Goal: Understand process/instructions

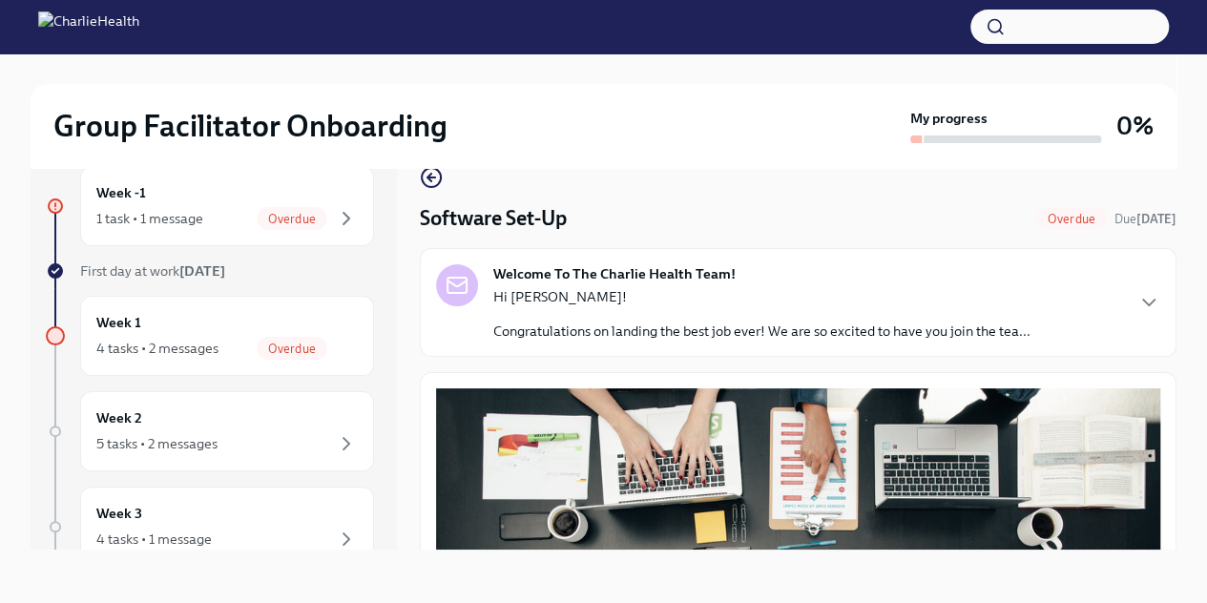
scroll to position [662, 0]
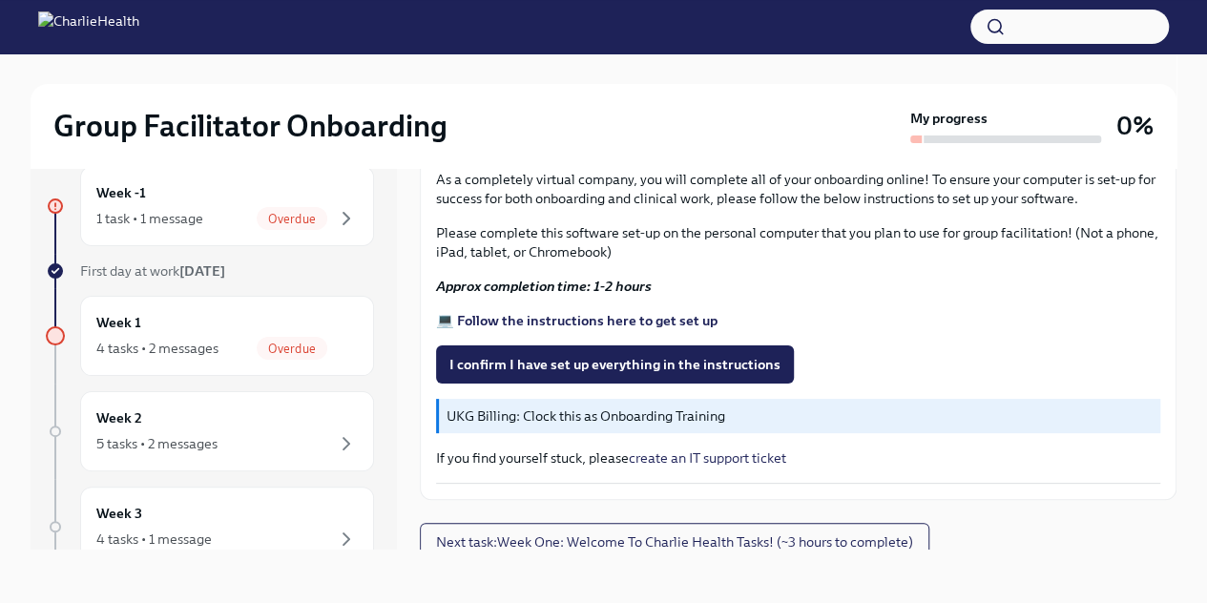
click at [190, 213] on div "1 task • 1 message" at bounding box center [149, 218] width 107 height 19
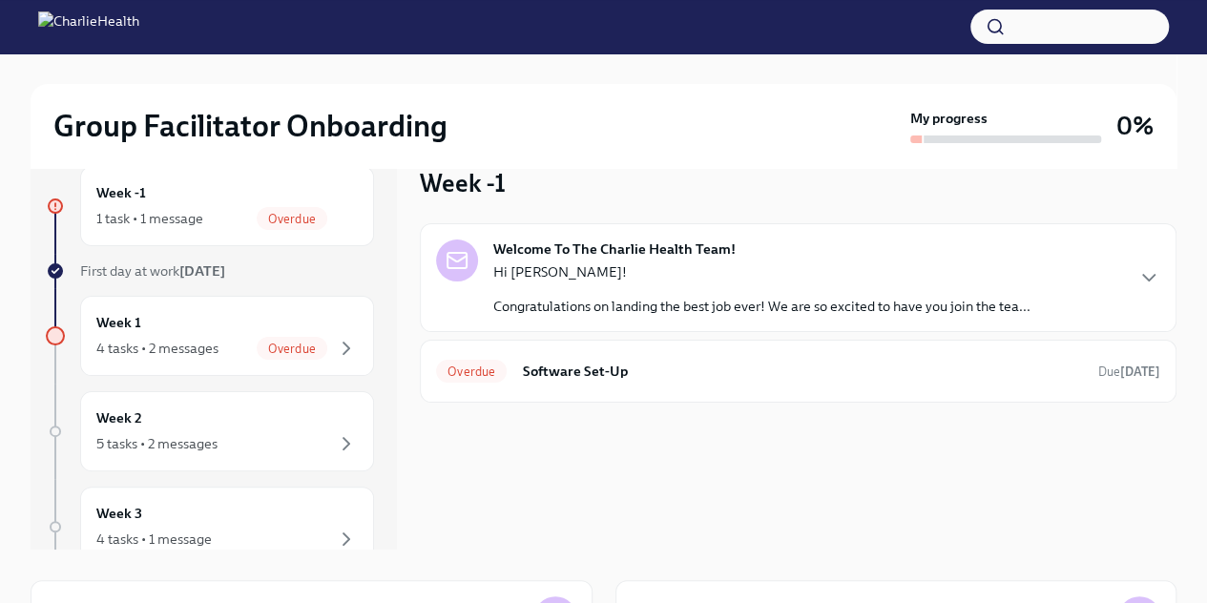
click at [618, 371] on h6 "Software Set-Up" at bounding box center [802, 371] width 561 height 21
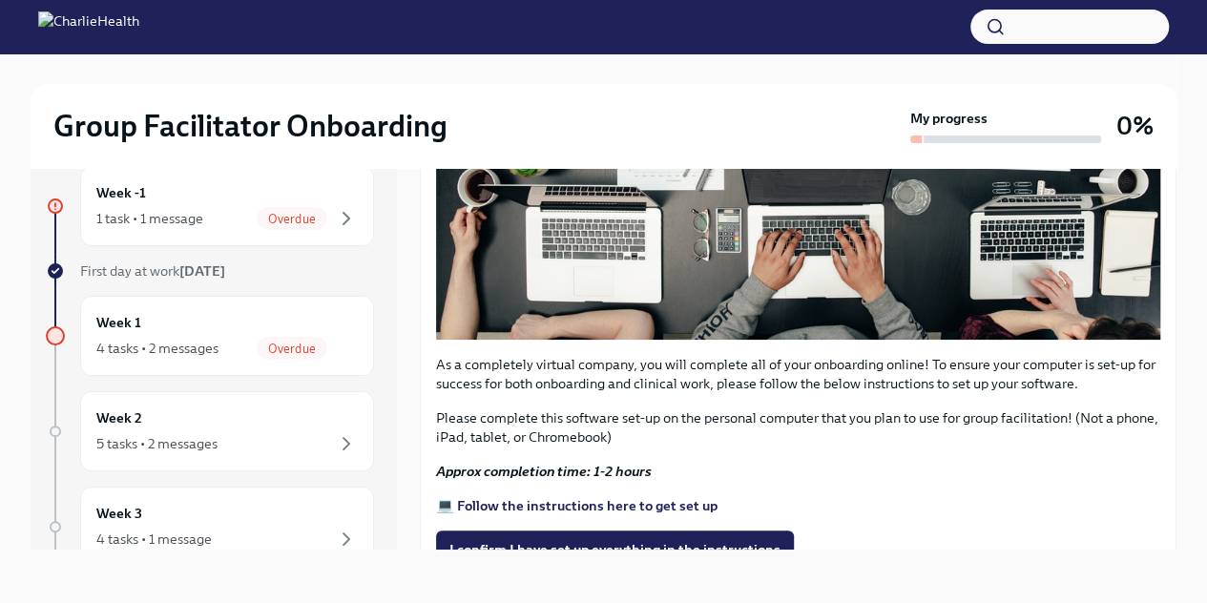
scroll to position [662, 0]
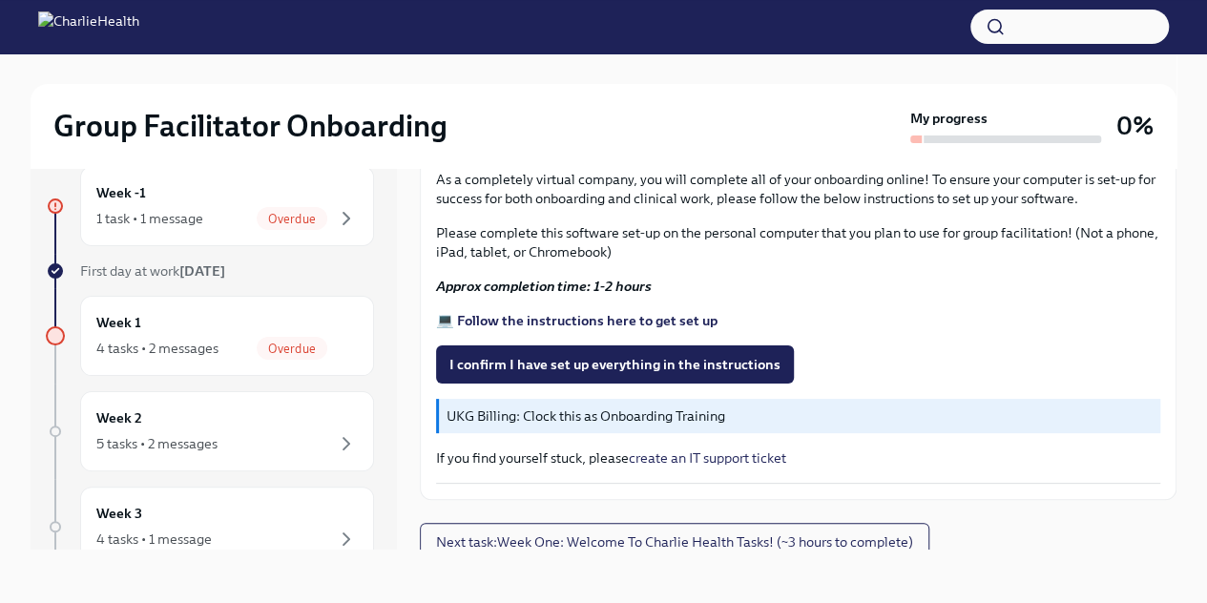
click at [646, 312] on strong "💻 Follow the instructions here to get set up" at bounding box center [576, 320] width 281 height 17
click at [651, 355] on span "I confirm I have set up everything in the instructions" at bounding box center [614, 364] width 331 height 19
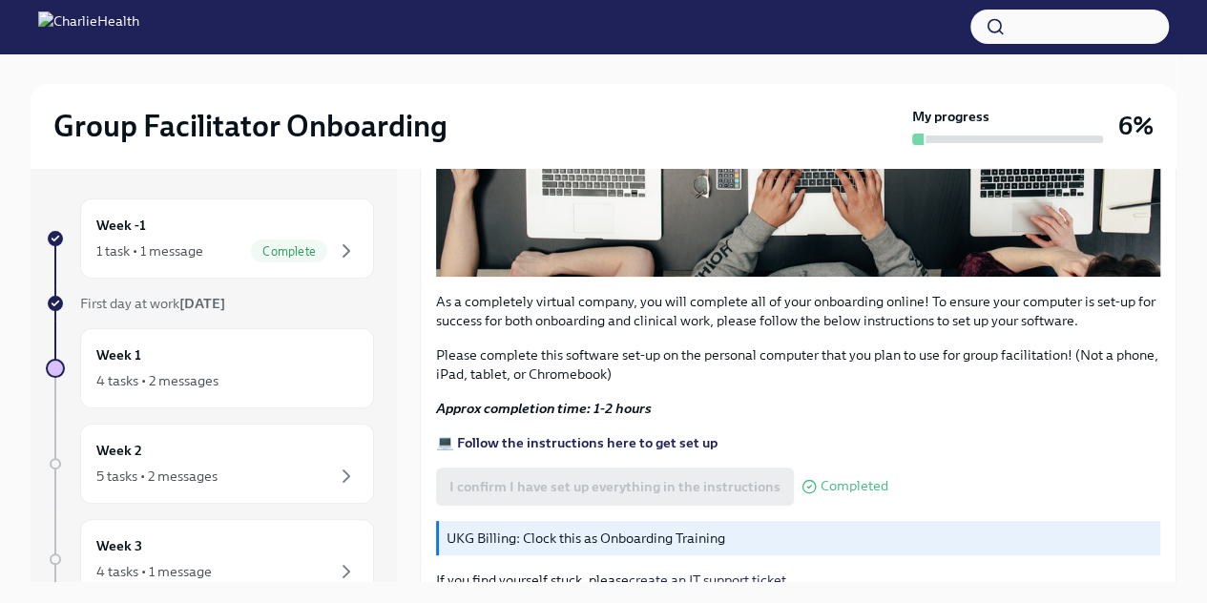
scroll to position [663, 0]
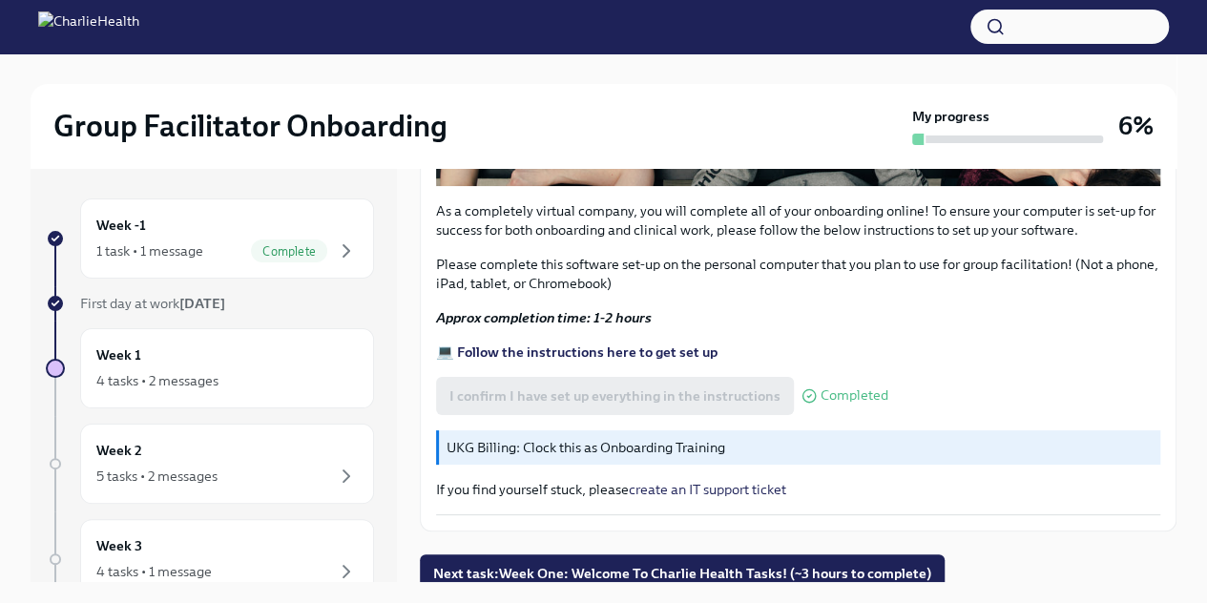
click at [233, 381] on div "4 tasks • 2 messages" at bounding box center [226, 380] width 261 height 23
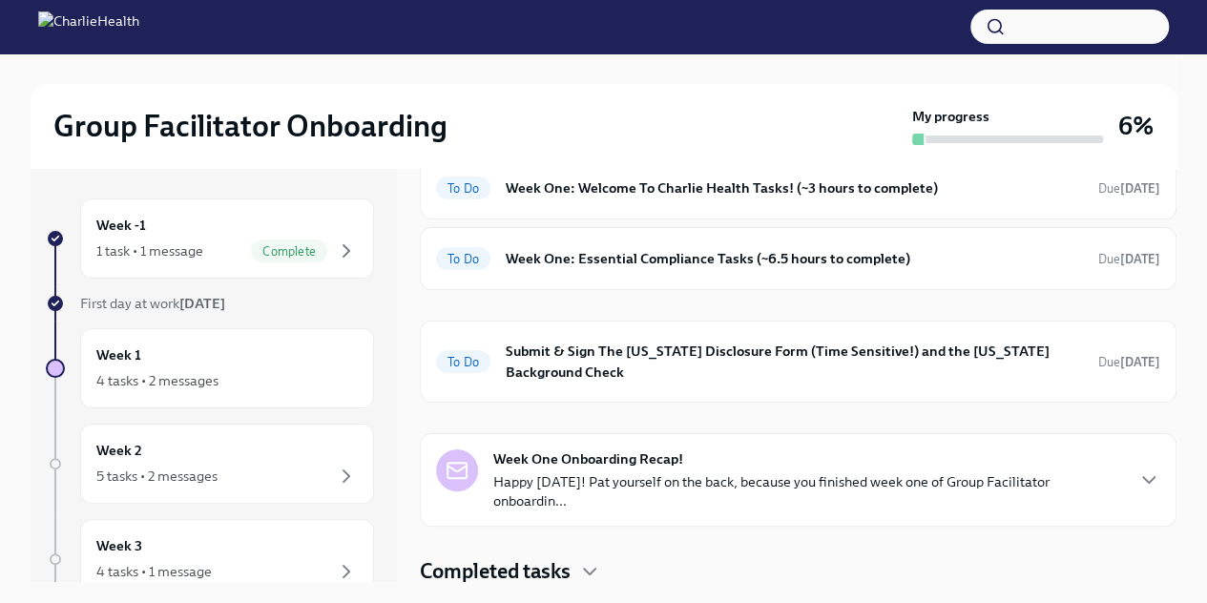
scroll to position [86, 0]
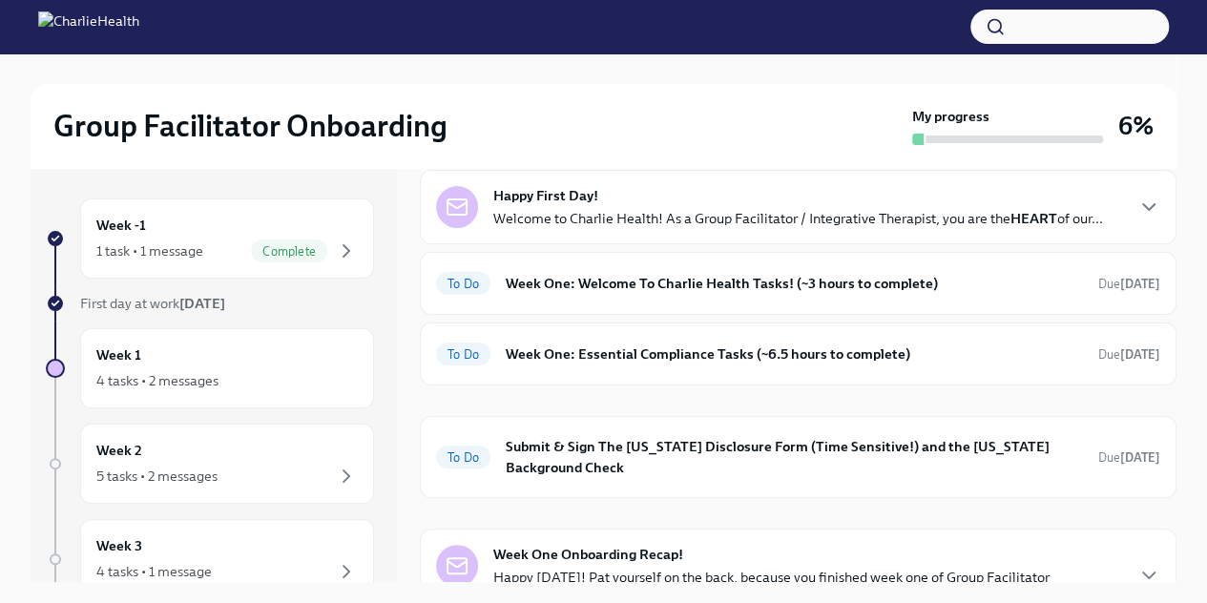
click at [735, 280] on h6 "Week One: Welcome To Charlie Health Tasks! (~3 hours to complete)" at bounding box center [794, 283] width 577 height 21
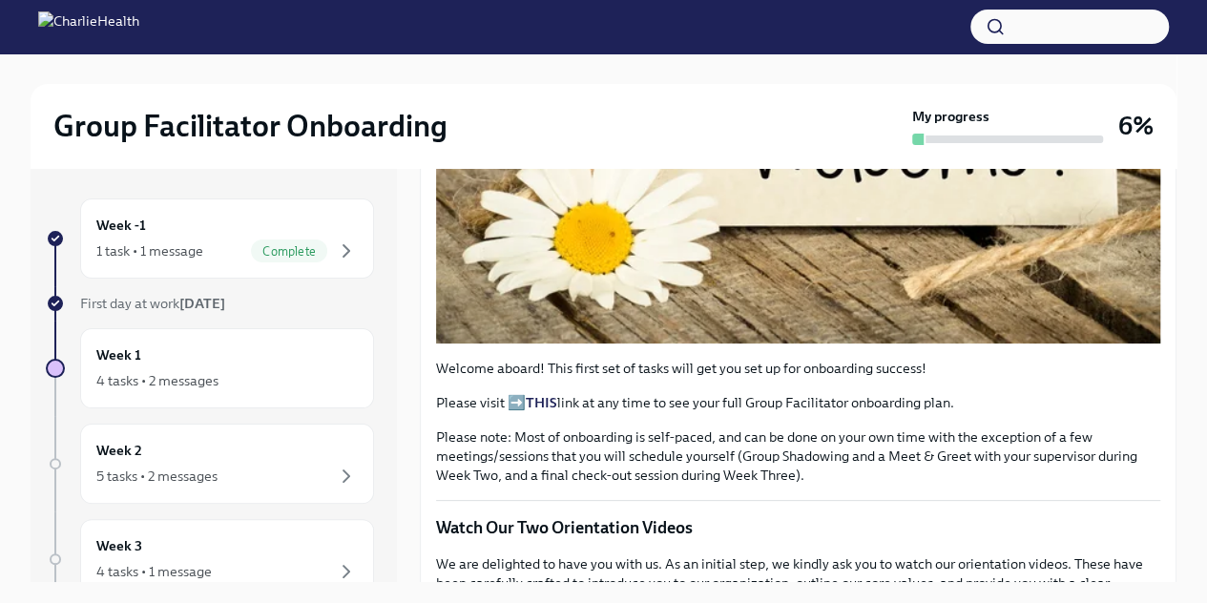
scroll to position [572, 0]
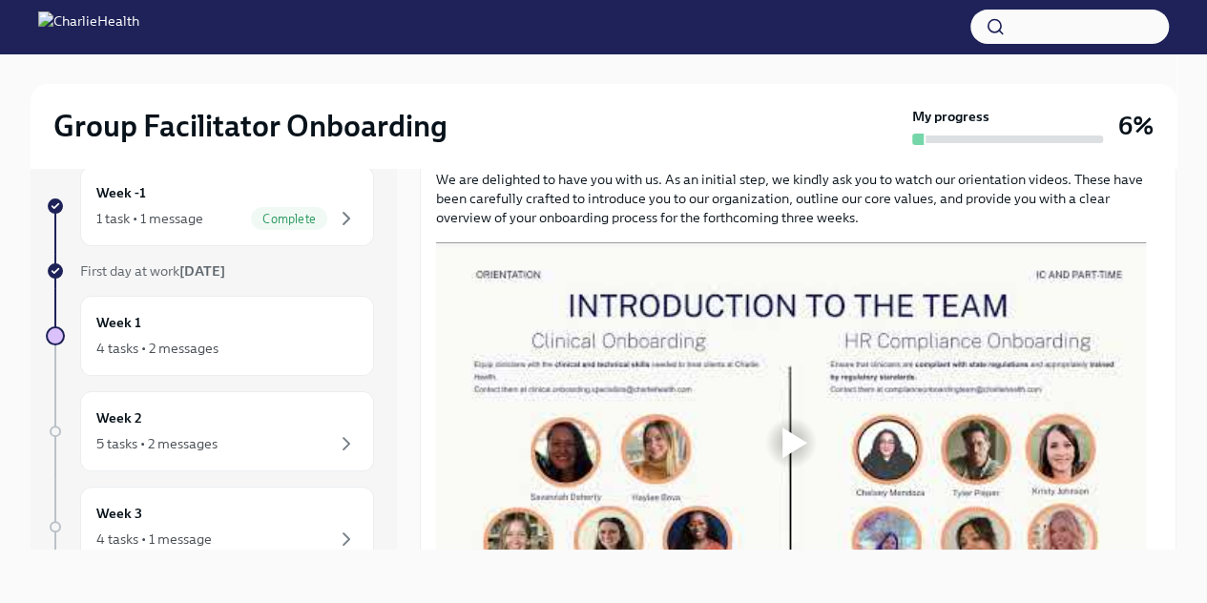
scroll to position [924, 0]
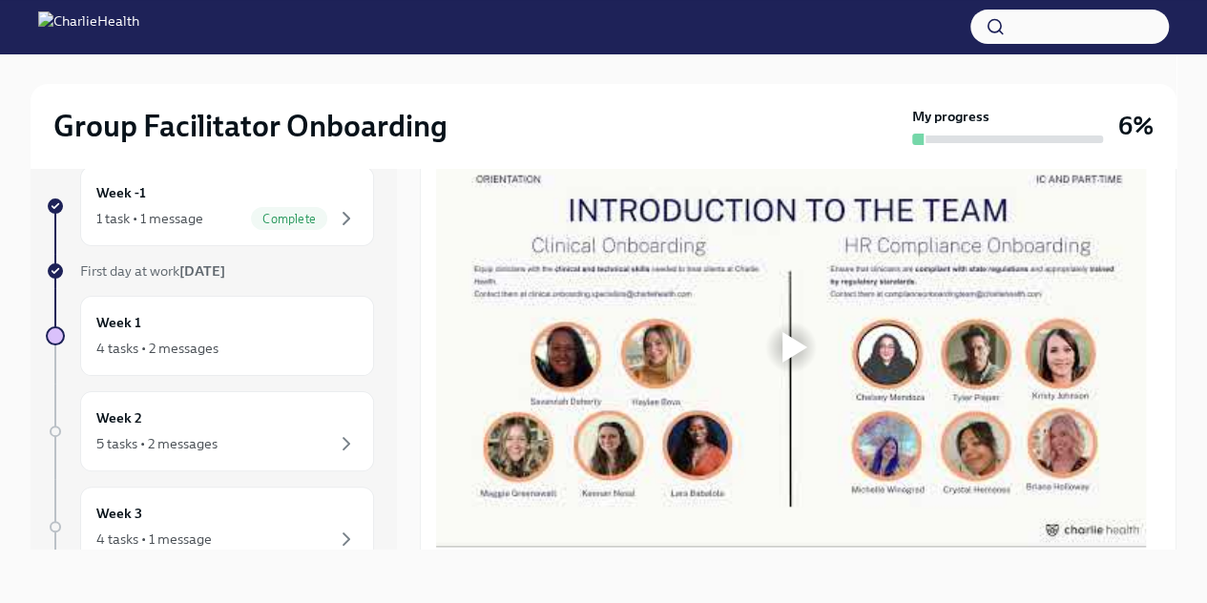
click at [788, 363] on div at bounding box center [794, 347] width 25 height 31
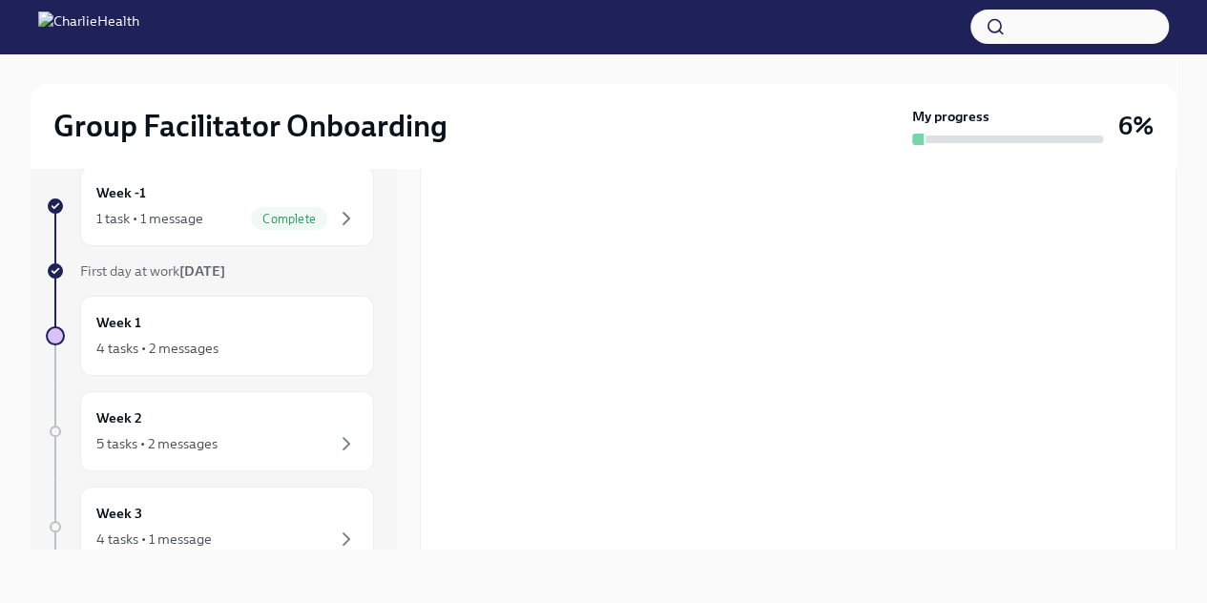
scroll to position [1020, 0]
